Goal: Task Accomplishment & Management: Manage account settings

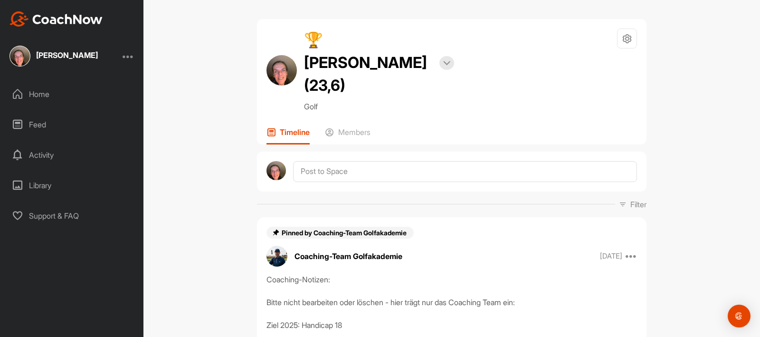
click at [713, 188] on div "🏆 [PERSON_NAME] (23,6) Bookings Golf Space Settings Your Notifications Leave Sp…" at bounding box center [451, 168] width 616 height 337
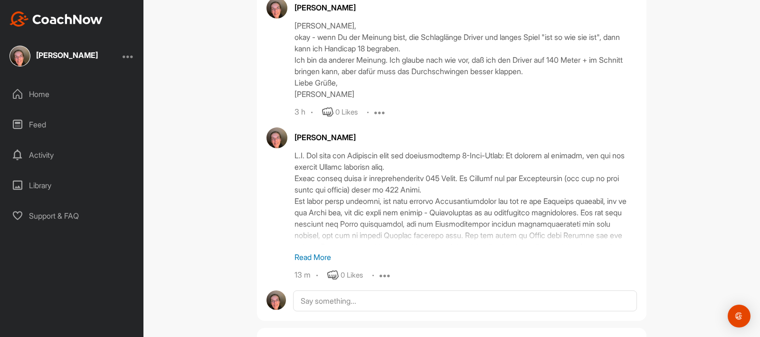
scroll to position [1453, 0]
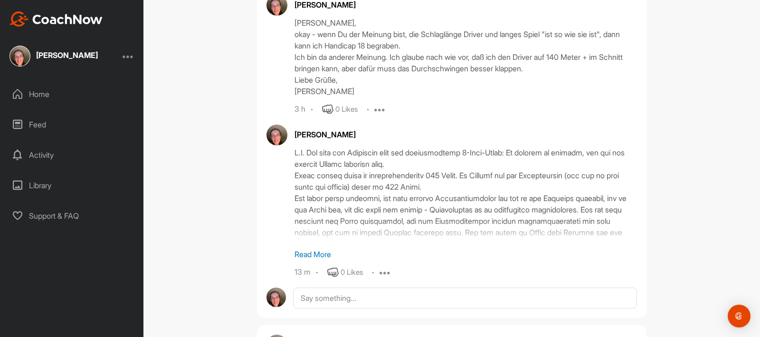
click at [313, 248] on p "Read More" at bounding box center [465, 253] width 342 height 11
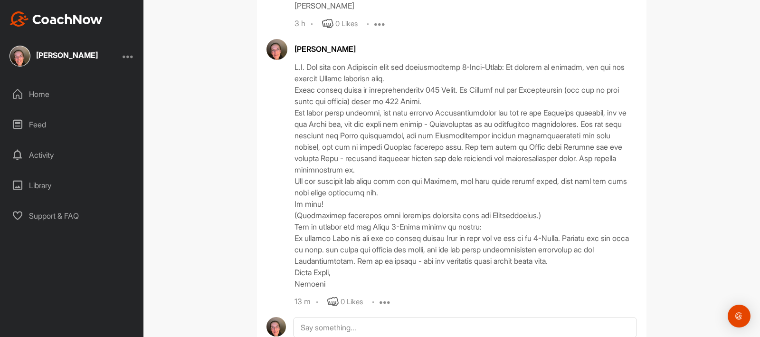
scroll to position [1567, 0]
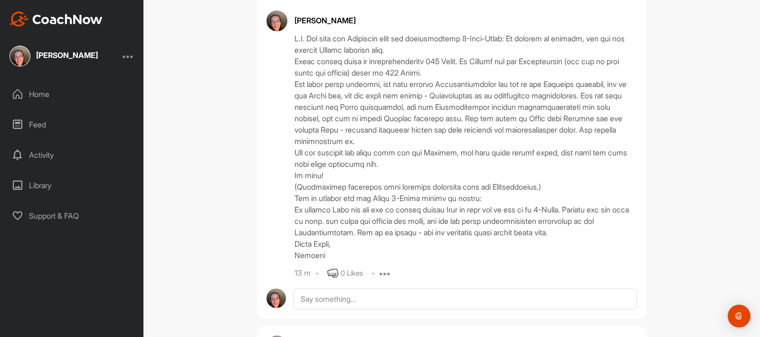
click at [383, 267] on icon at bounding box center [384, 272] width 11 height 11
click at [388, 289] on button "Edit" at bounding box center [378, 304] width 57 height 31
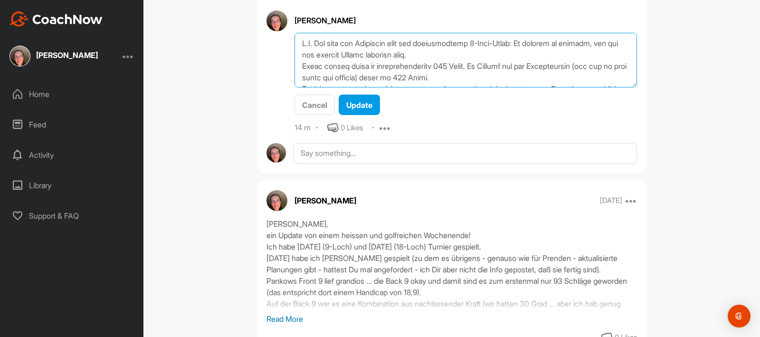
click at [485, 44] on textarea at bounding box center [465, 60] width 342 height 55
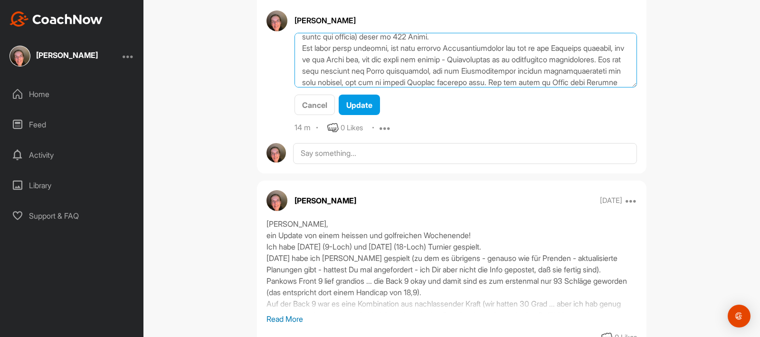
scroll to position [52, 0]
click at [614, 50] on textarea at bounding box center [465, 60] width 342 height 55
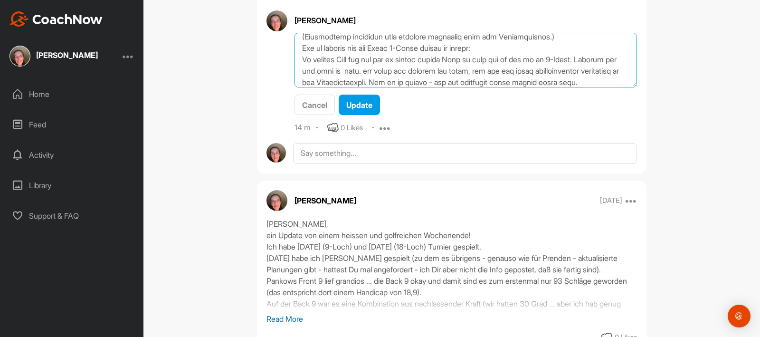
scroll to position [166, 0]
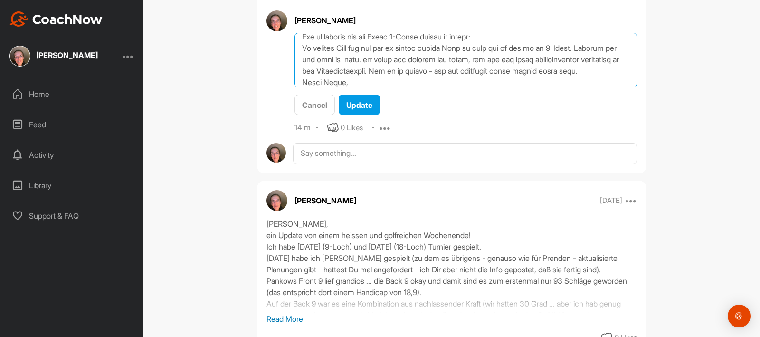
click at [585, 51] on textarea at bounding box center [465, 60] width 342 height 55
click at [381, 47] on textarea at bounding box center [465, 60] width 342 height 55
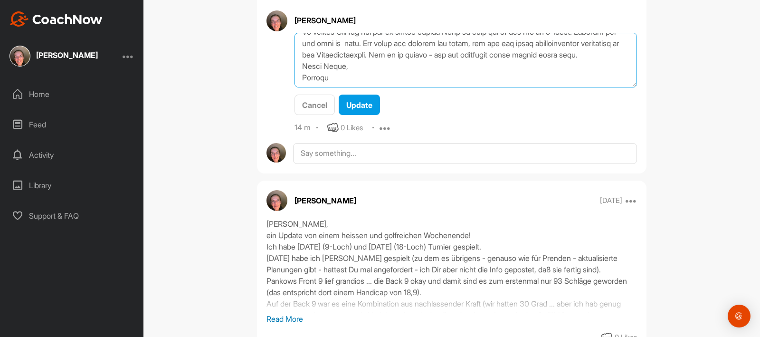
scroll to position [200, 0]
type textarea "L.I. Dol sita con Adipiscin elit sed doeiusmodtemp 3-Inci-Utlab: Et dolorem al …"
click at [362, 100] on span "Update" at bounding box center [359, 104] width 26 height 9
